Goal: Register for event/course

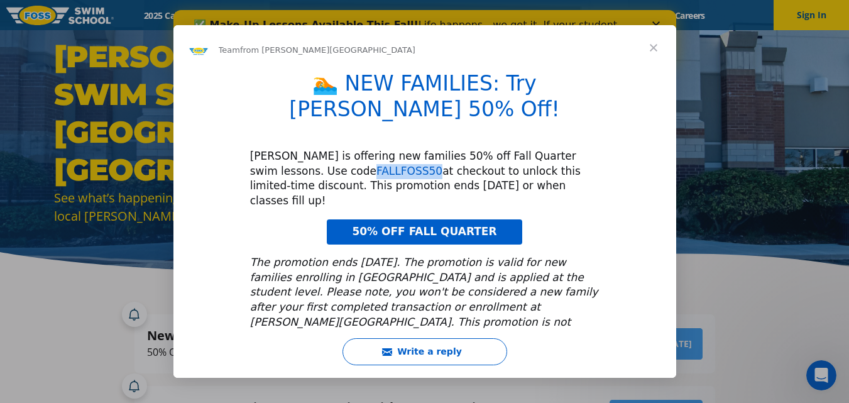
drag, startPoint x: 333, startPoint y: 144, endPoint x: 275, endPoint y: 146, distance: 58.5
click at [275, 149] on div "FOSS is offering new families 50% off Fall Quarter swim lessons. Use code FALLF…" at bounding box center [424, 179] width 349 height 60
copy link "FALLFOSS50"
click at [431, 225] on span "50% OFF FALL QUARTER" at bounding box center [424, 231] width 145 height 13
click at [650, 43] on span "Close" at bounding box center [653, 47] width 45 height 45
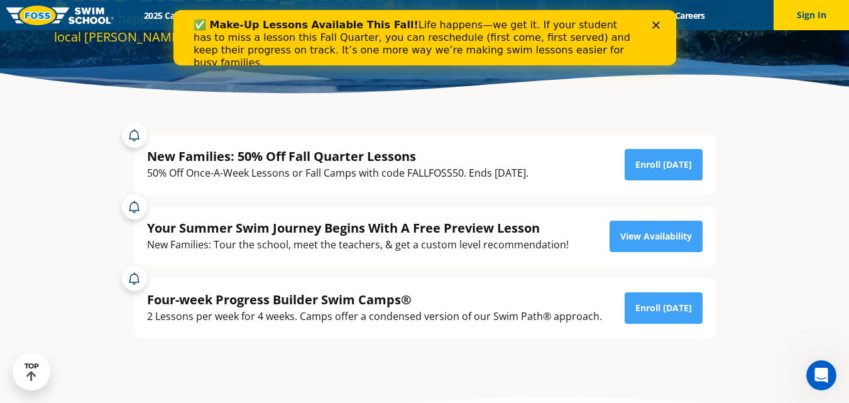
scroll to position [204, 0]
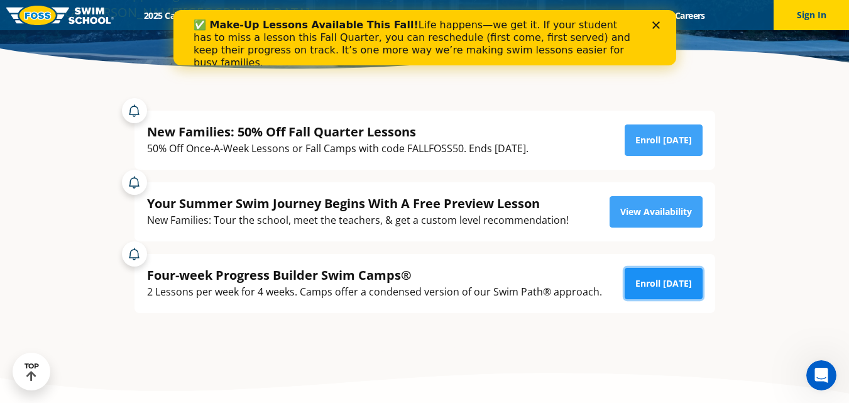
click at [657, 287] on link "Enroll Today" at bounding box center [664, 283] width 78 height 31
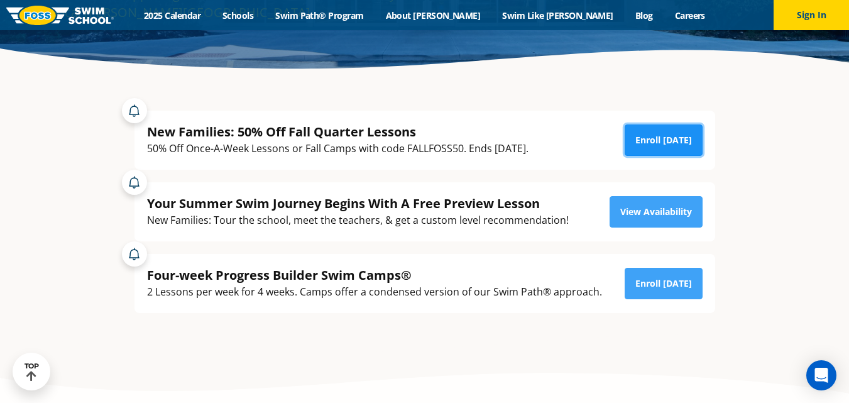
click at [666, 138] on link "Enroll Today" at bounding box center [664, 139] width 78 height 31
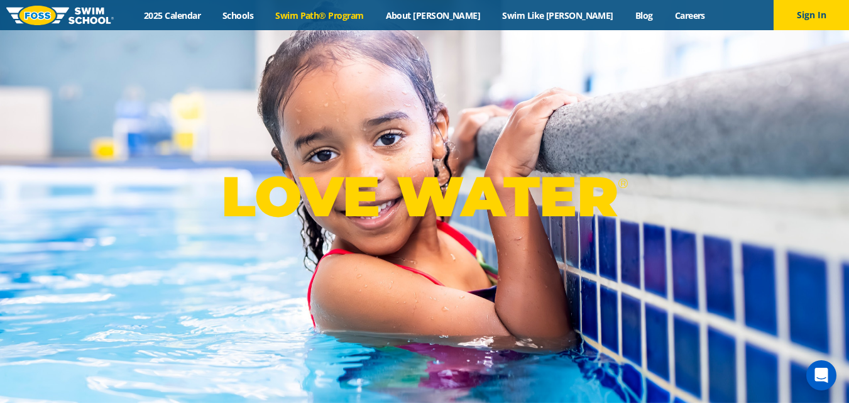
click at [375, 14] on link "Swim Path® Program" at bounding box center [320, 15] width 110 height 12
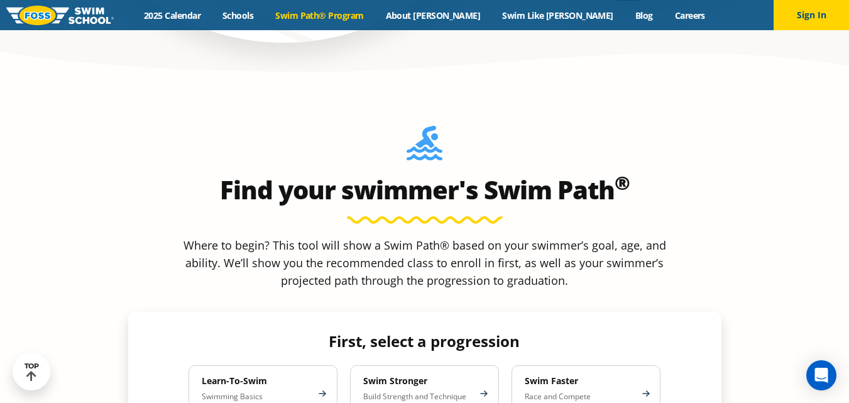
scroll to position [1051, 0]
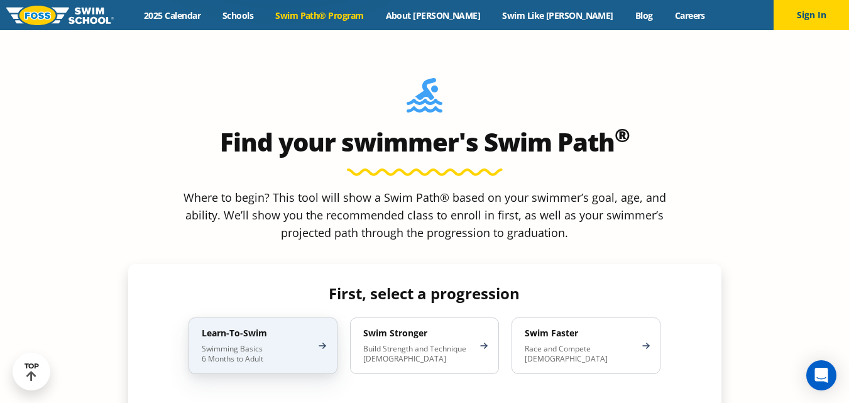
click at [264, 344] on p "Swimming Basics 6 Months to Adult" at bounding box center [257, 354] width 110 height 20
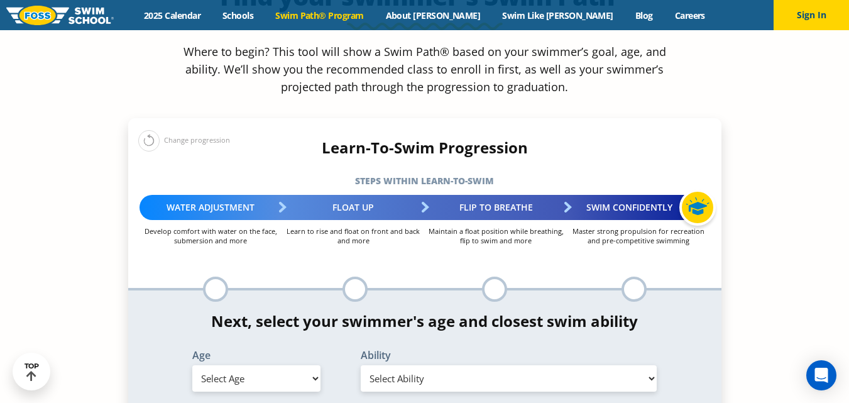
scroll to position [1246, 0]
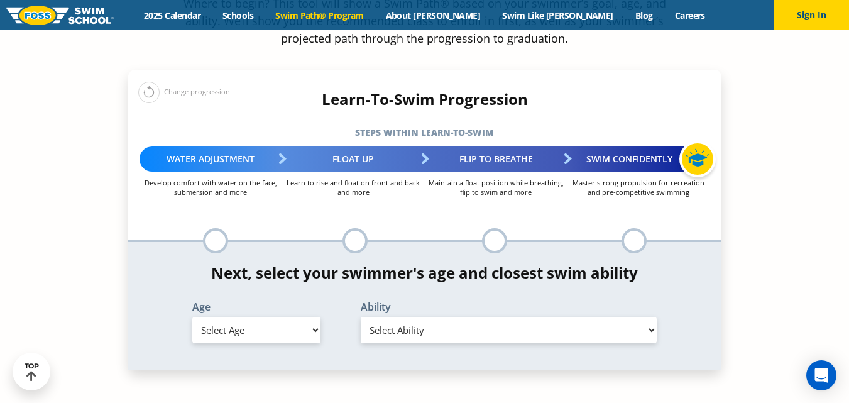
click at [315, 317] on select "Select Age 6 months - 1 year 1 year 2 years 3 years 4 years 5 years 6 years 7 y…" at bounding box center [256, 330] width 128 height 26
select select "6-years"
click at [192, 317] on select "Select Age 6 months - 1 year 1 year 2 years 3 years 4 years 5 years 6 years 7 y…" at bounding box center [256, 330] width 128 height 26
click at [655, 317] on select "Select Ability First in-water experience When in the water, reliant on a life j…" at bounding box center [509, 330] width 297 height 26
select select "6-years-in-open-water-able-to-swim-for-at-least-15-ft-back-to-safety-while-flip…"
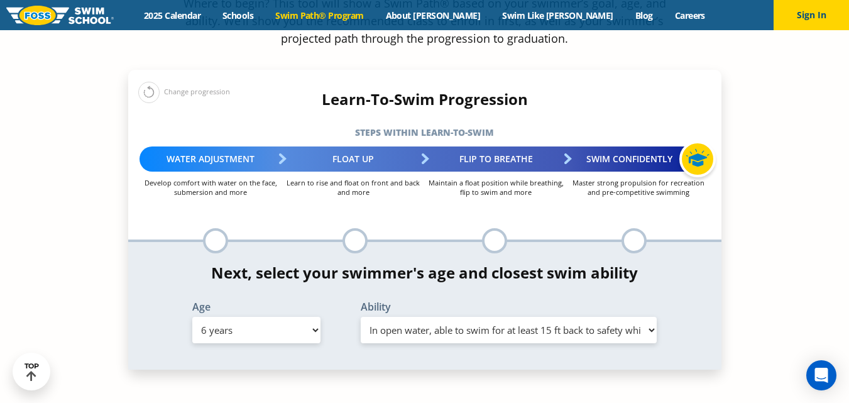
click at [361, 317] on select "Select Ability First in-water experience When in the water, reliant on a life j…" at bounding box center [509, 330] width 297 height 26
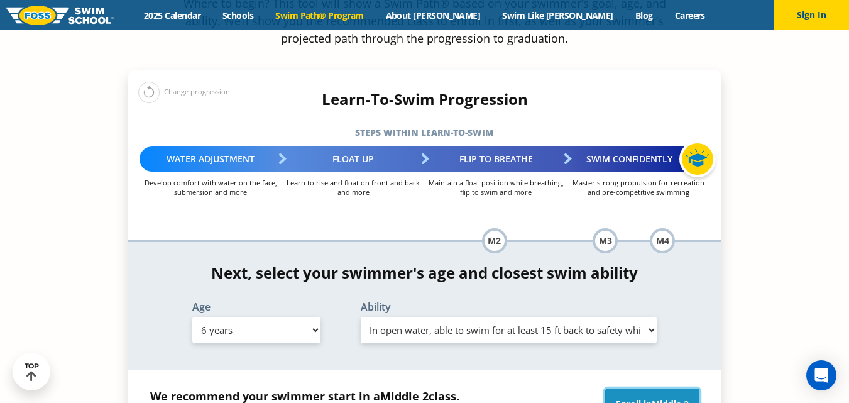
click at [664, 398] on span "Middle 2" at bounding box center [670, 404] width 37 height 12
click at [662, 398] on span "Middle 2" at bounding box center [670, 404] width 37 height 12
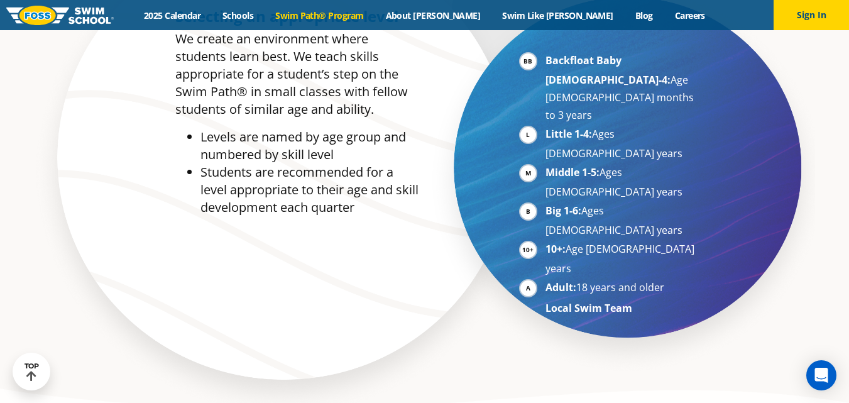
scroll to position [659, 0]
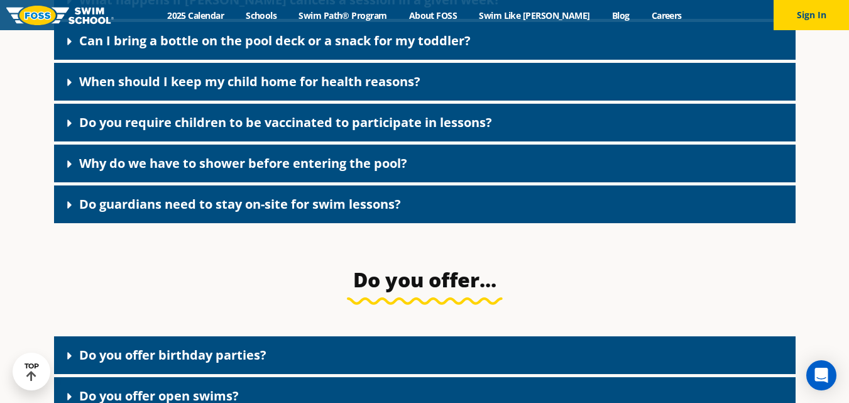
scroll to position [1850, 0]
